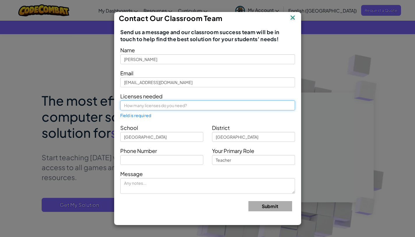
click at [193, 103] on input "text" at bounding box center [207, 105] width 175 height 10
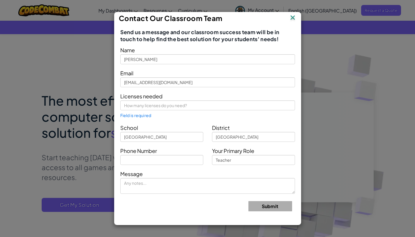
click at [291, 18] on img at bounding box center [293, 18] width 8 height 9
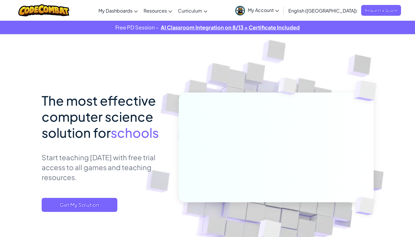
click at [153, 54] on img at bounding box center [272, 151] width 324 height 324
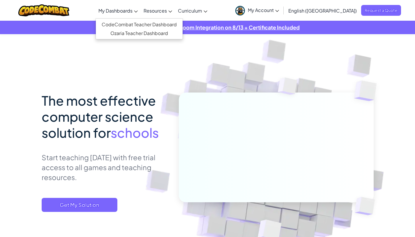
click at [141, 13] on link "My Dashboards" at bounding box center [118, 11] width 45 height 16
click at [151, 56] on div "The most effective computer science solution for schools Start teaching [DATE] …" at bounding box center [208, 144] width 332 height 221
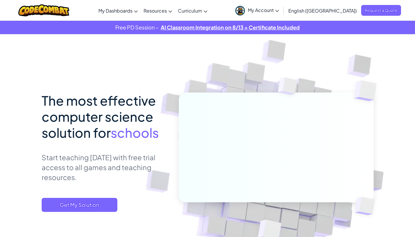
click at [279, 11] on span "My Account" at bounding box center [263, 10] width 31 height 6
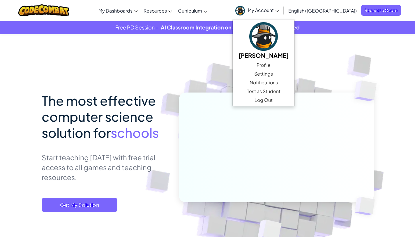
click at [233, 60] on img at bounding box center [272, 151] width 324 height 324
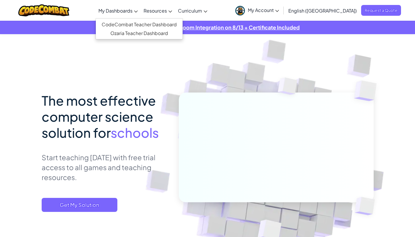
click at [133, 10] on span "My Dashboards" at bounding box center [115, 11] width 34 height 6
click at [121, 59] on div "The most effective computer science solution for schools Start teaching [DATE] …" at bounding box center [208, 144] width 332 height 221
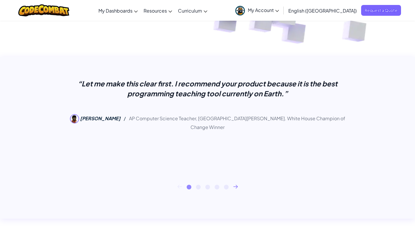
scroll to position [198, 0]
